Goal: Navigation & Orientation: Find specific page/section

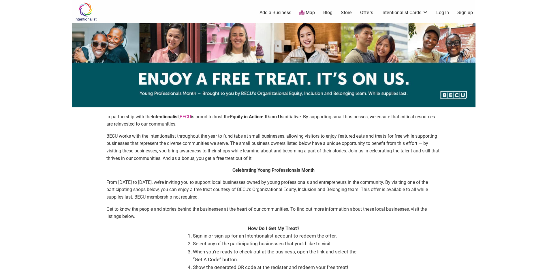
click at [78, 11] on img at bounding box center [85, 11] width 27 height 19
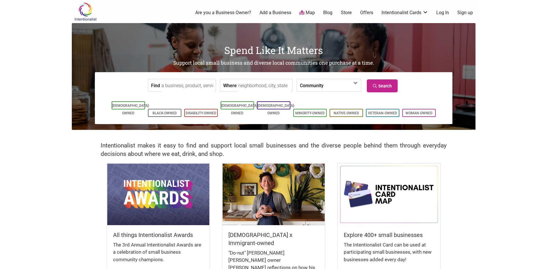
click at [363, 13] on link "Offers" at bounding box center [366, 13] width 13 height 6
